Goal: Task Accomplishment & Management: Manage account settings

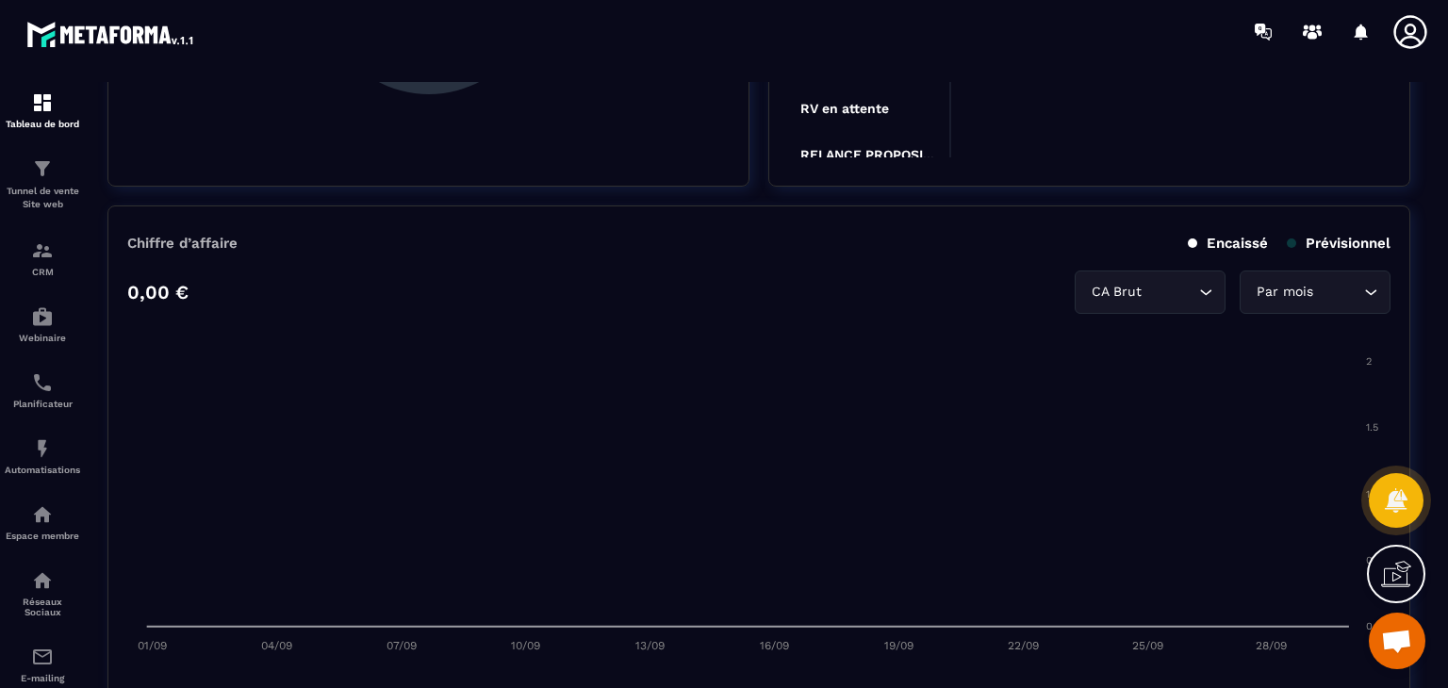
scroll to position [758, 0]
click at [49, 265] on div "CRM" at bounding box center [42, 258] width 75 height 38
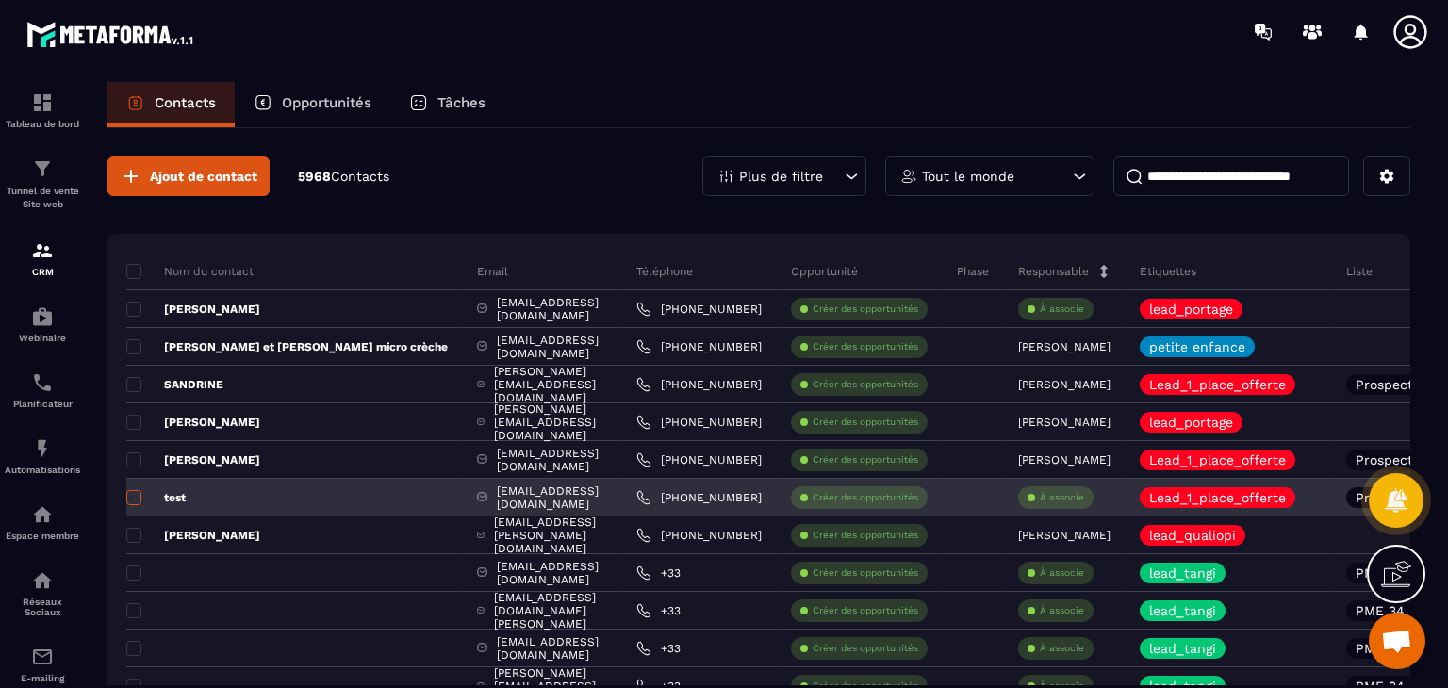
click at [134, 500] on span at bounding box center [133, 497] width 15 height 15
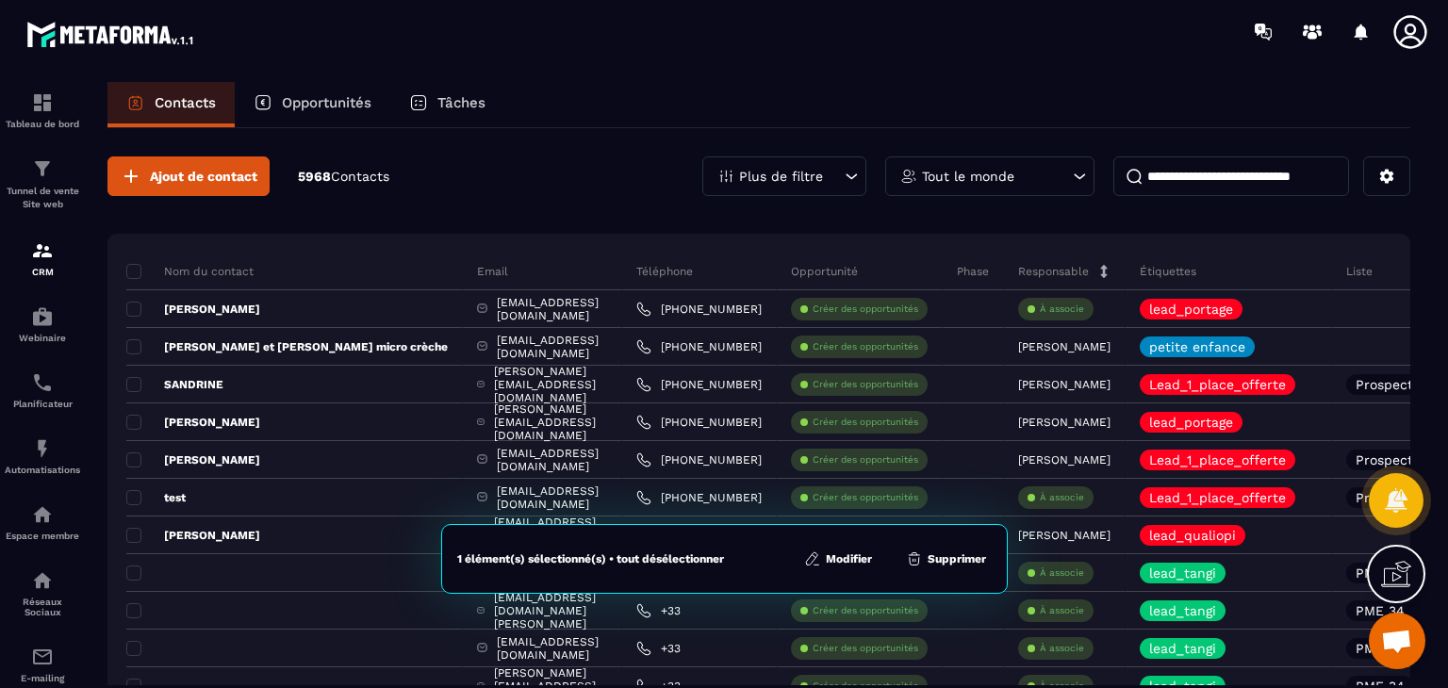
click at [944, 556] on button "Supprimer" at bounding box center [945, 559] width 91 height 19
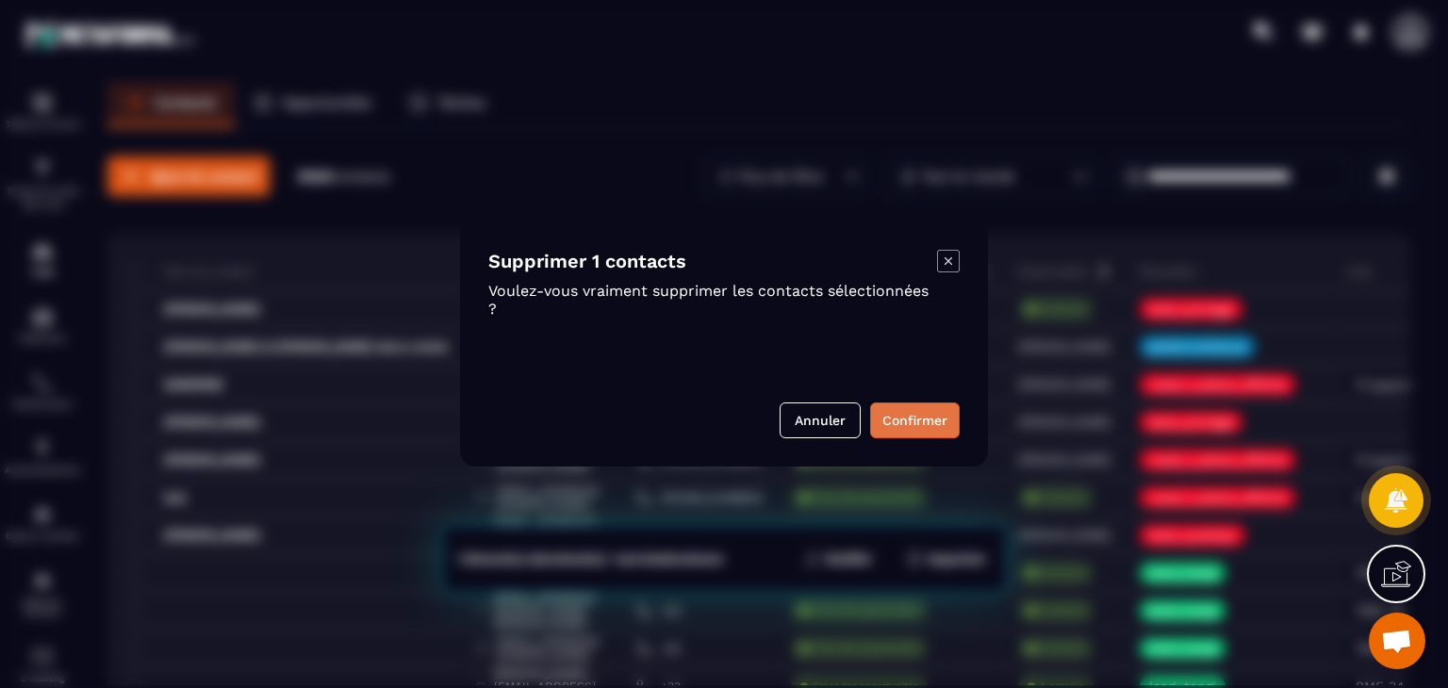
click at [915, 418] on button "Confirmer" at bounding box center [915, 421] width 90 height 36
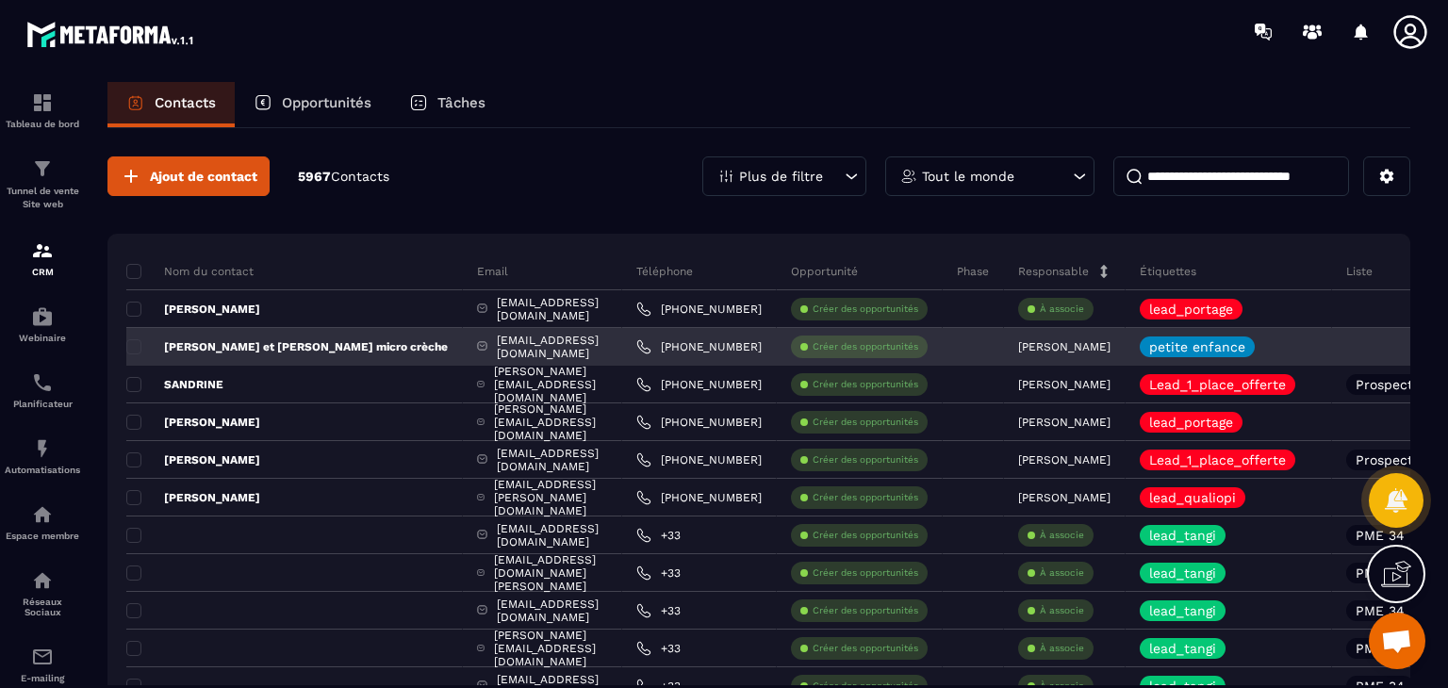
click at [238, 342] on p "[PERSON_NAME] et [PERSON_NAME] micro crèche" at bounding box center [287, 346] width 322 height 15
